Goal: Task Accomplishment & Management: Manage account settings

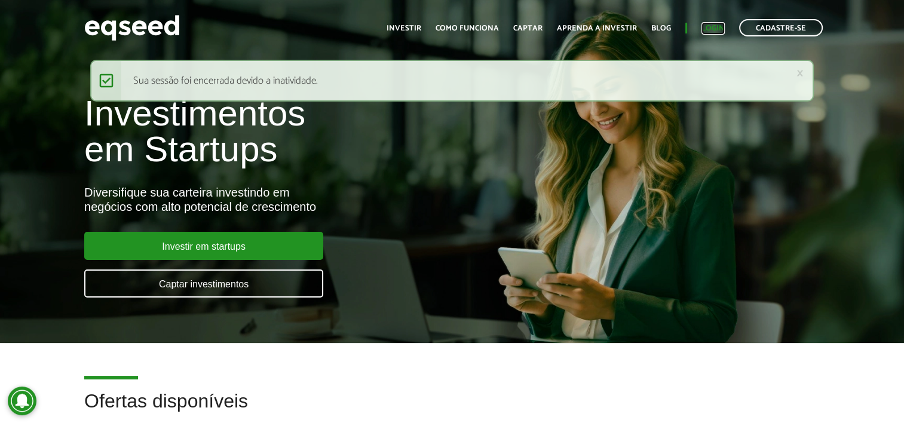
click at [715, 27] on link "Login" at bounding box center [713, 29] width 23 height 8
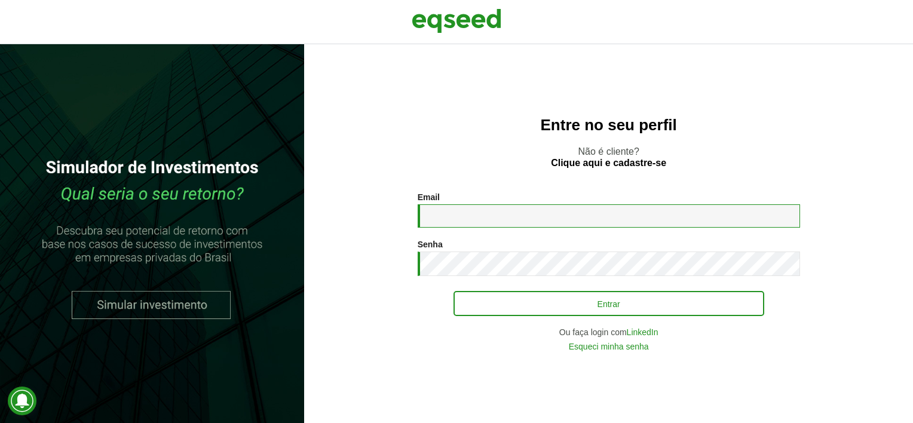
type input "**********"
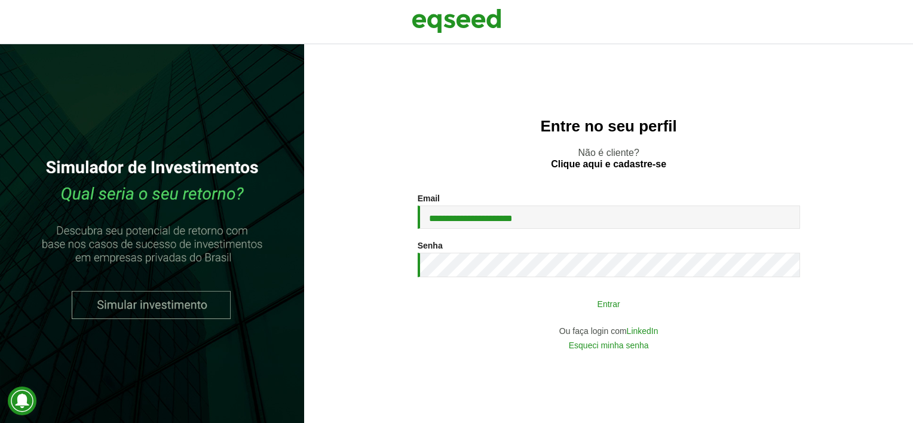
click at [619, 305] on button "Entrar" at bounding box center [609, 303] width 311 height 23
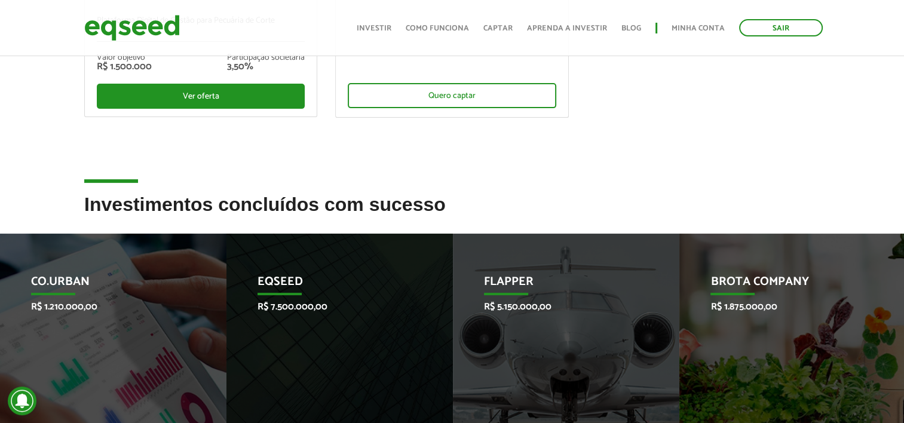
scroll to position [332, 0]
